Goal: Complete application form

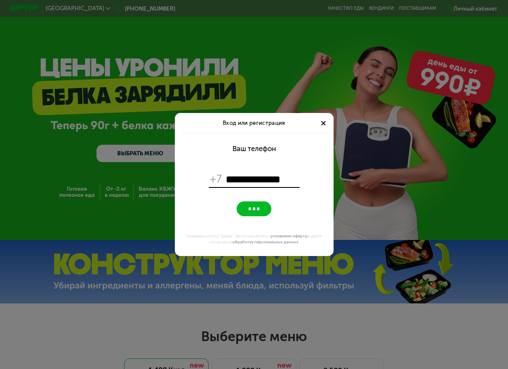
type input "**********"
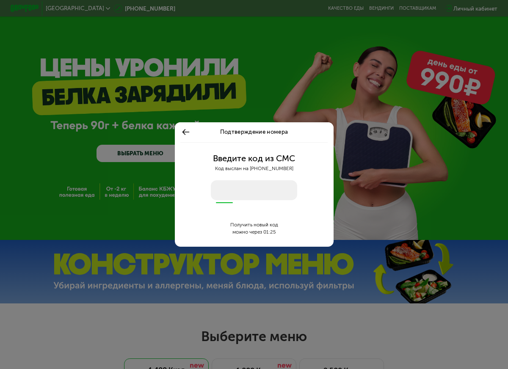
type input "****"
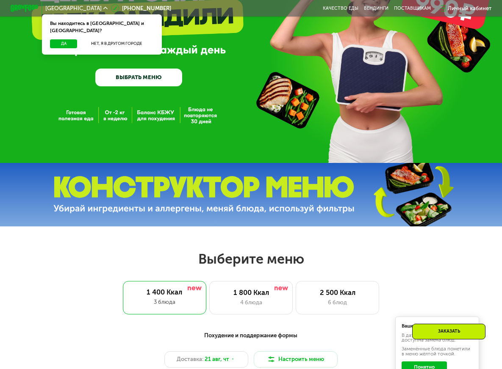
scroll to position [85, 0]
